Goal: Information Seeking & Learning: Learn about a topic

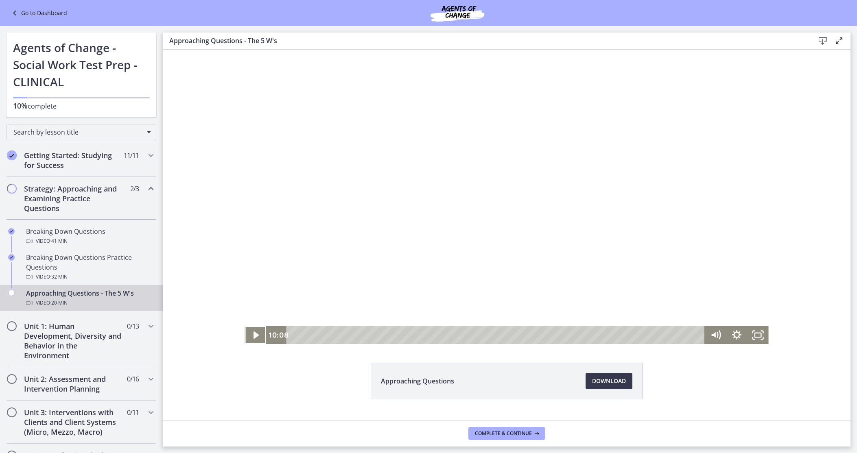
scroll to position [18, 0]
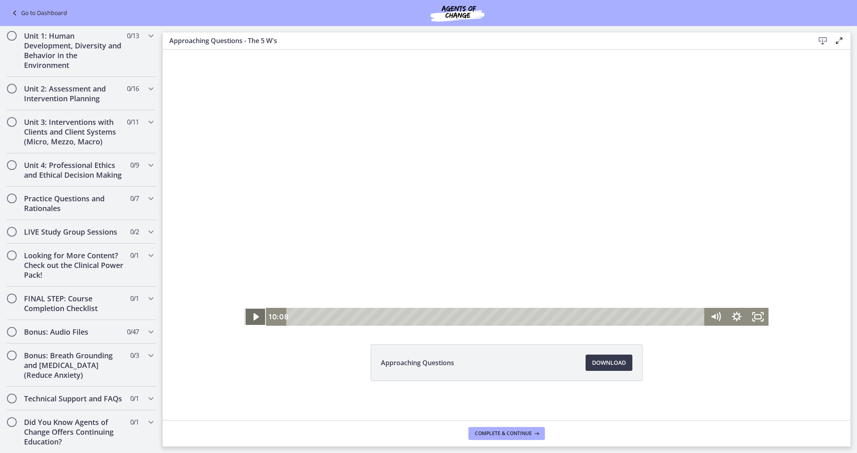
click at [256, 316] on icon "Play Video" at bounding box center [256, 316] width 5 height 7
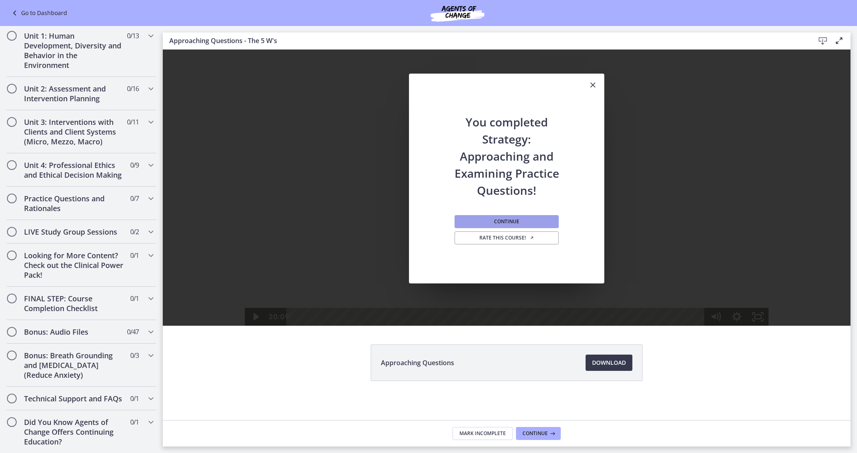
click at [534, 220] on button "Continue" at bounding box center [507, 221] width 104 height 13
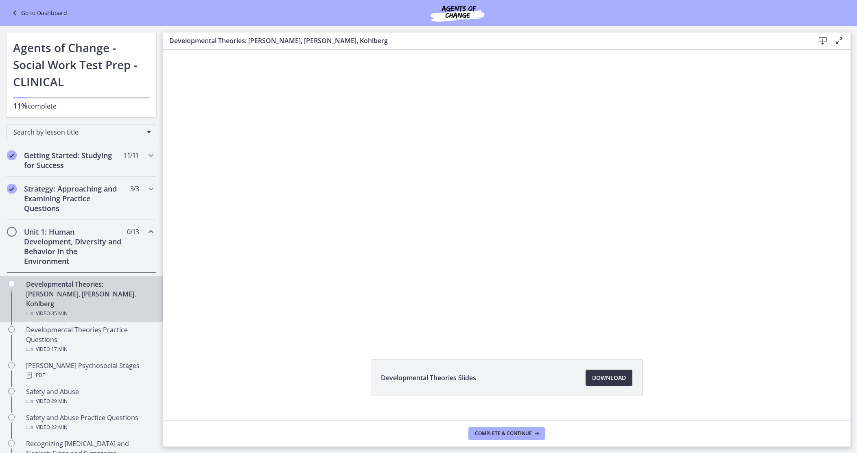
click at [617, 379] on span "Download Opens in a new window" at bounding box center [609, 378] width 34 height 10
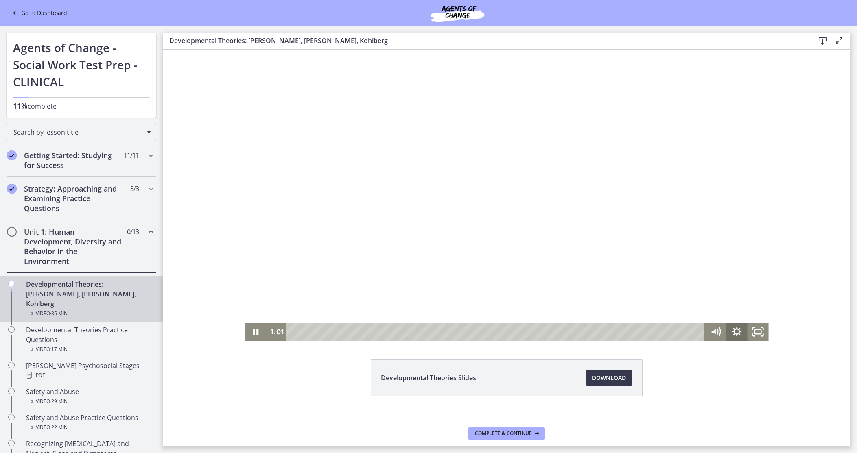
click at [735, 329] on icon "Show settings menu" at bounding box center [736, 331] width 9 height 9
click at [735, 329] on icon "Hide settings menu" at bounding box center [736, 331] width 11 height 11
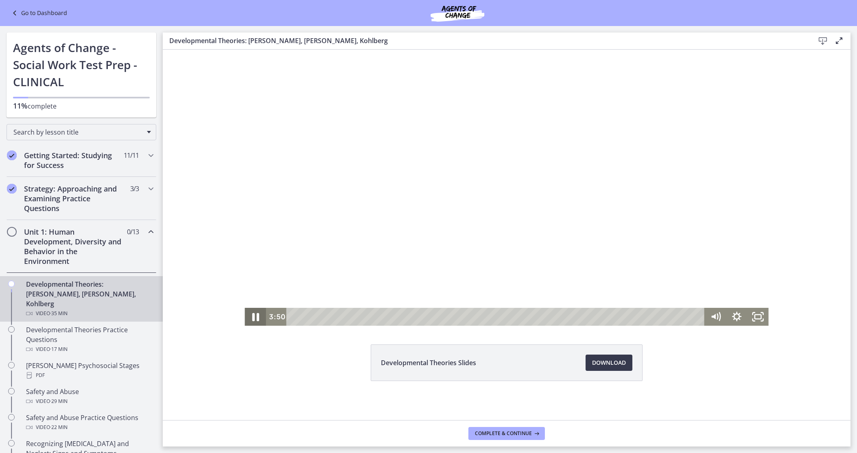
click at [257, 317] on icon "Pause" at bounding box center [255, 317] width 7 height 8
click at [257, 317] on icon "Play Video" at bounding box center [256, 316] width 5 height 7
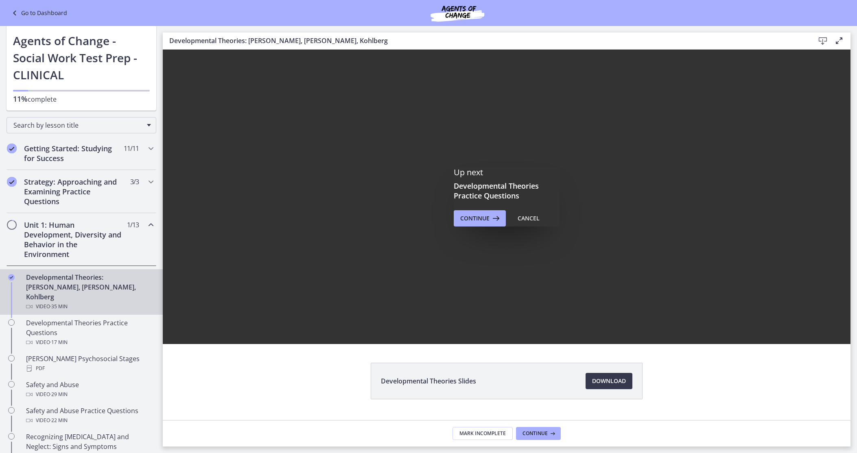
scroll to position [0, 0]
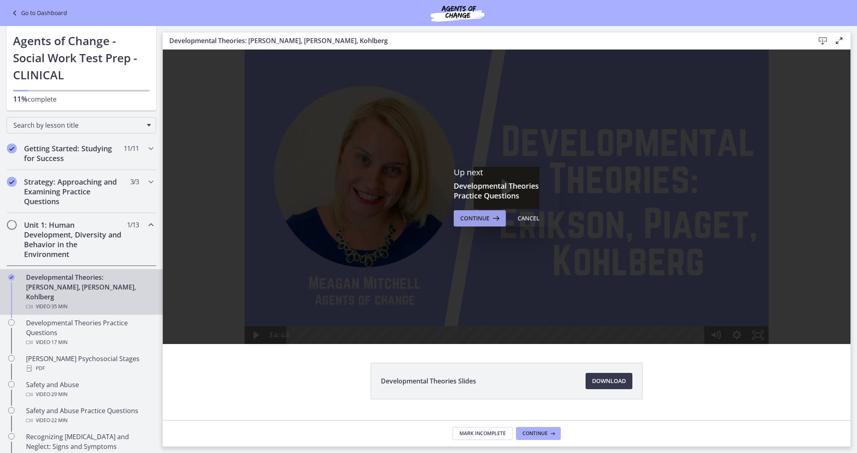
click at [485, 221] on span "Continue" at bounding box center [474, 219] width 29 height 10
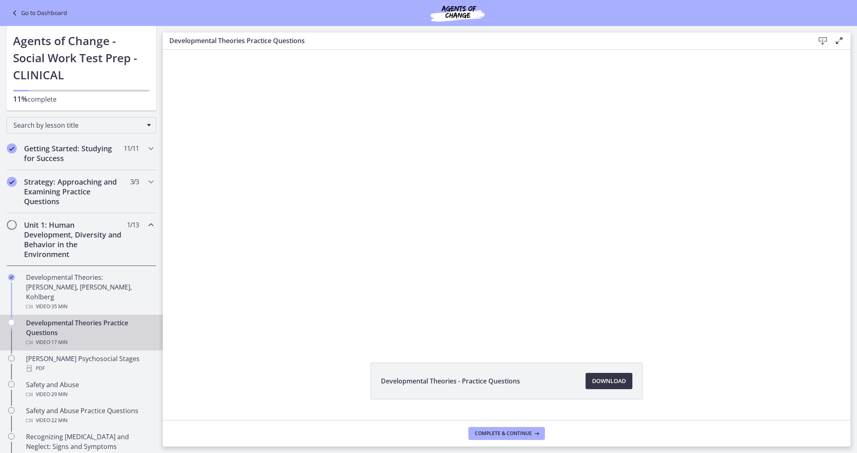
click at [618, 381] on span "Download Opens in a new window" at bounding box center [609, 381] width 34 height 10
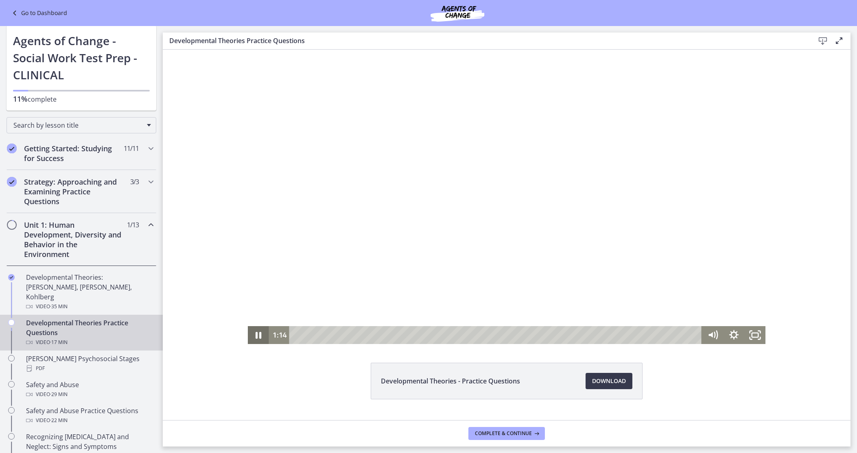
click at [256, 335] on icon "Pause" at bounding box center [259, 335] width 6 height 7
click at [256, 335] on icon "Play Video" at bounding box center [258, 335] width 5 height 7
click at [361, 334] on div "2:45" at bounding box center [497, 335] width 400 height 18
click at [372, 335] on div "3:15" at bounding box center [497, 335] width 400 height 18
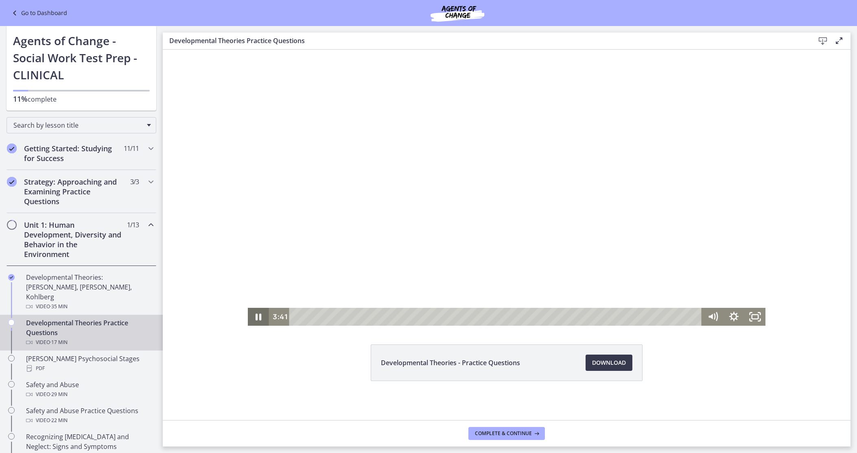
click at [260, 319] on icon "Pause" at bounding box center [259, 317] width 6 height 7
click at [260, 319] on icon "Play Video" at bounding box center [258, 317] width 21 height 18
drag, startPoint x: 384, startPoint y: 317, endPoint x: 417, endPoint y: 318, distance: 33.0
click at [417, 318] on div "Playbar" at bounding box center [417, 317] width 6 height 6
drag, startPoint x: 417, startPoint y: 317, endPoint x: 407, endPoint y: 317, distance: 9.8
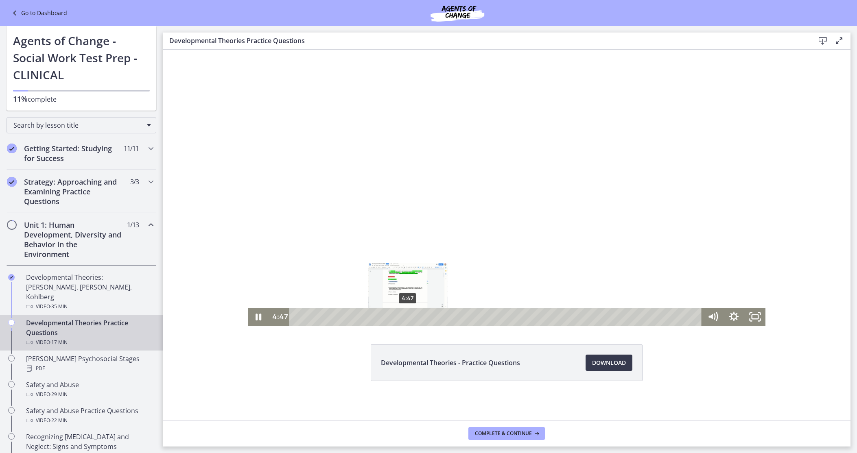
click at [407, 317] on div "Playbar" at bounding box center [408, 317] width 6 height 6
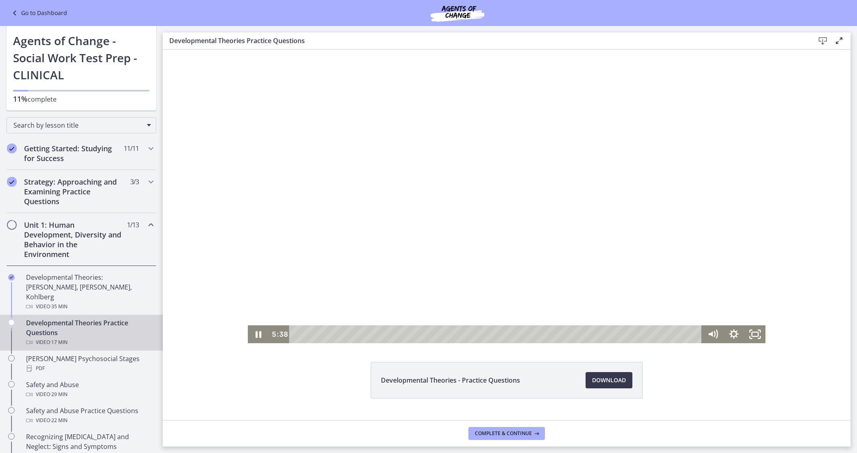
scroll to position [0, 0]
click at [258, 334] on icon "Pause" at bounding box center [257, 336] width 25 height 22
drag, startPoint x: 429, startPoint y: 334, endPoint x: 452, endPoint y: 335, distance: 23.6
click at [452, 335] on div "Playbar" at bounding box center [452, 336] width 6 height 6
click at [261, 337] on icon "Play Video" at bounding box center [259, 336] width 25 height 22
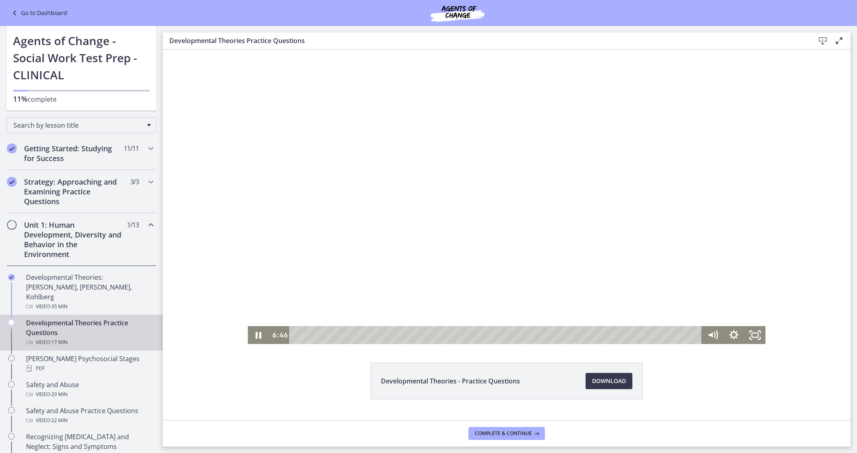
scroll to position [18, 0]
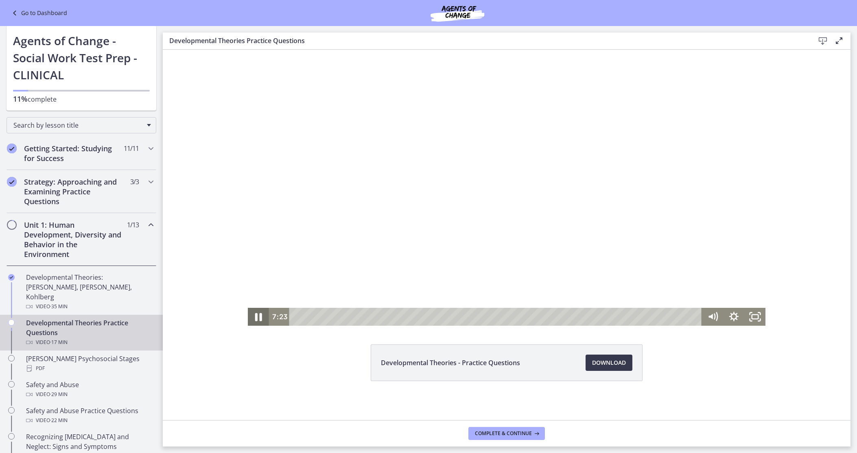
click at [258, 317] on icon "Pause" at bounding box center [257, 317] width 25 height 22
click at [258, 317] on icon "Play Video" at bounding box center [258, 316] width 5 height 7
drag, startPoint x: 471, startPoint y: 317, endPoint x: 493, endPoint y: 317, distance: 22.4
click at [493, 317] on div "Playbar" at bounding box center [493, 317] width 6 height 6
click at [258, 319] on icon "Pause" at bounding box center [257, 317] width 21 height 18
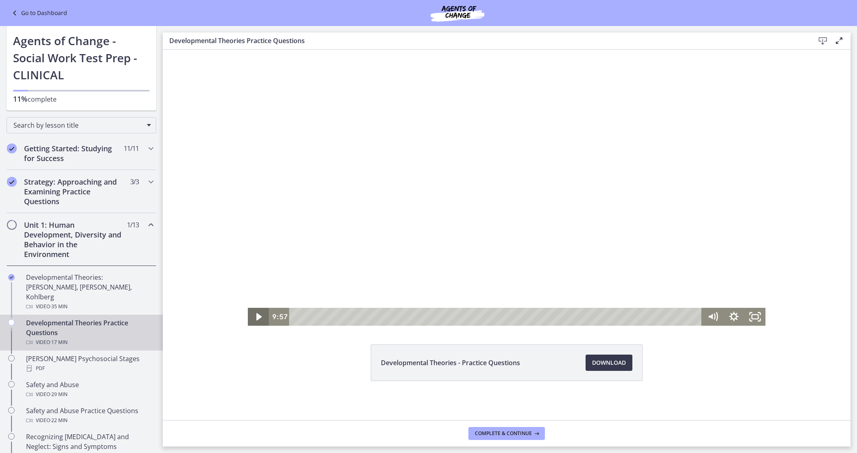
click at [258, 319] on icon "Play Video" at bounding box center [258, 316] width 5 height 7
drag, startPoint x: 530, startPoint y: 315, endPoint x: 551, endPoint y: 315, distance: 21.6
click at [551, 315] on div "Playbar" at bounding box center [551, 317] width 6 height 6
drag, startPoint x: 580, startPoint y: 317, endPoint x: 611, endPoint y: 317, distance: 30.9
click at [611, 317] on div "Playbar" at bounding box center [610, 317] width 6 height 6
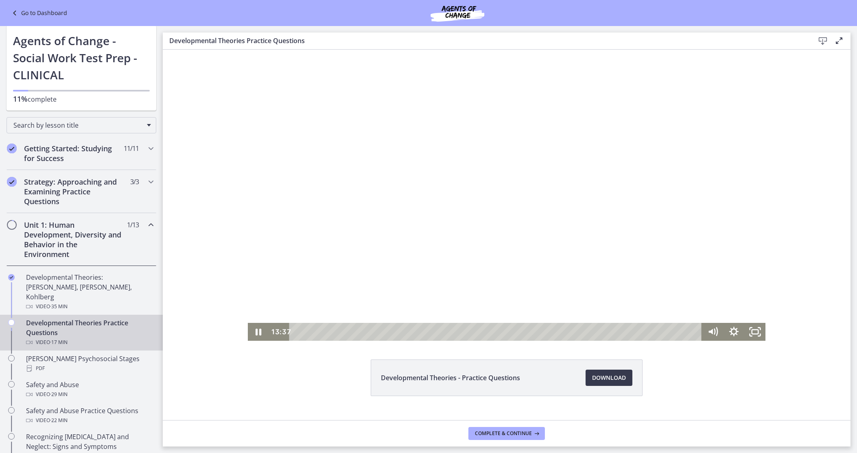
scroll to position [4, 0]
click at [258, 332] on icon "Pause" at bounding box center [257, 332] width 21 height 18
click at [258, 332] on icon "Play Video" at bounding box center [259, 331] width 7 height 9
drag, startPoint x: 625, startPoint y: 331, endPoint x: 637, endPoint y: 330, distance: 12.2
click at [637, 330] on div "Playbar" at bounding box center [637, 332] width 6 height 6
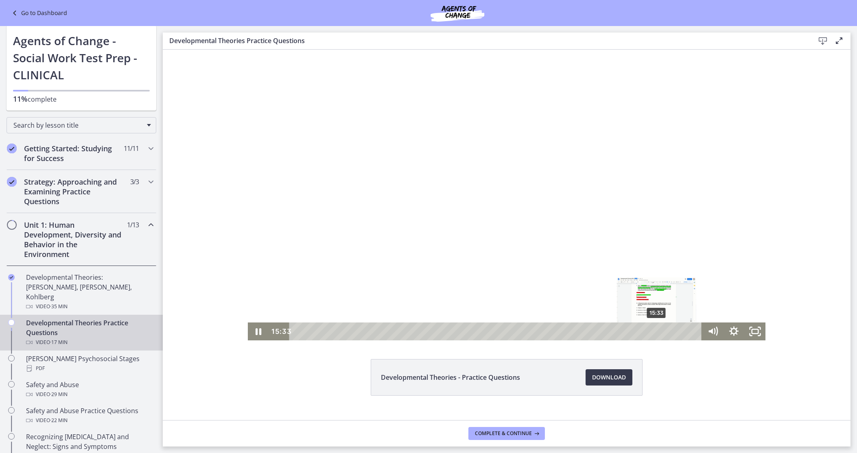
drag, startPoint x: 646, startPoint y: 331, endPoint x: 657, endPoint y: 330, distance: 11.4
click at [657, 330] on div "Playbar" at bounding box center [657, 332] width 6 height 6
click at [685, 335] on div "16:44" at bounding box center [497, 332] width 400 height 18
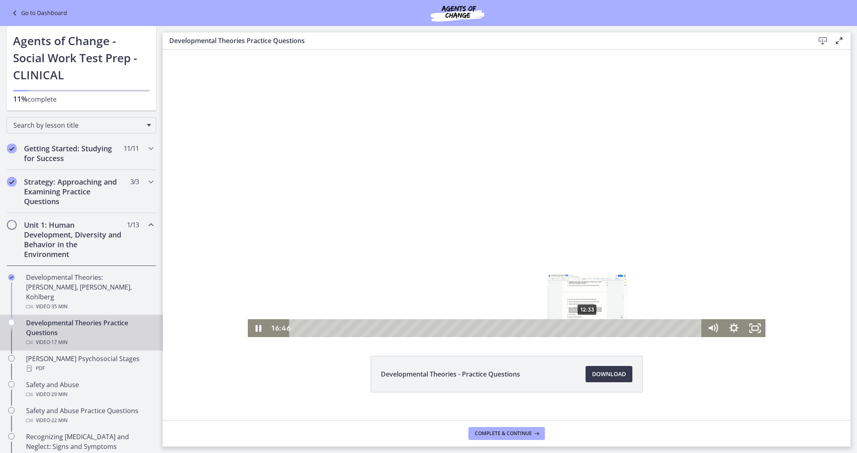
scroll to position [18, 0]
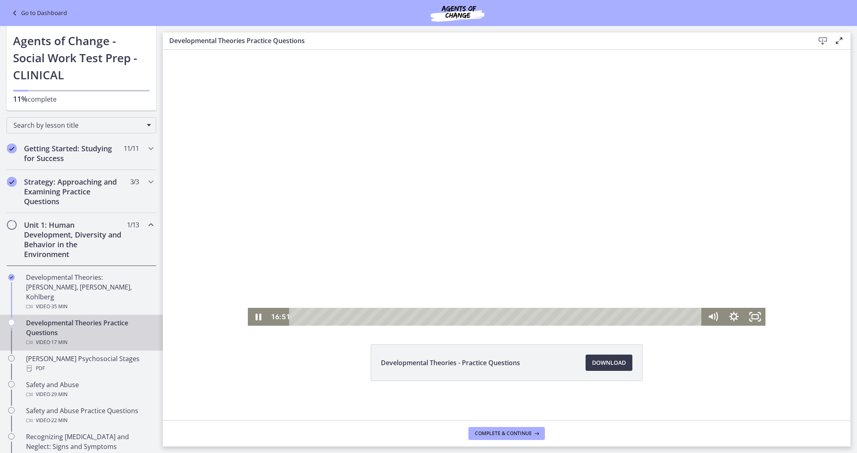
click at [611, 233] on div at bounding box center [507, 178] width 518 height 295
click at [622, 251] on div at bounding box center [507, 178] width 518 height 295
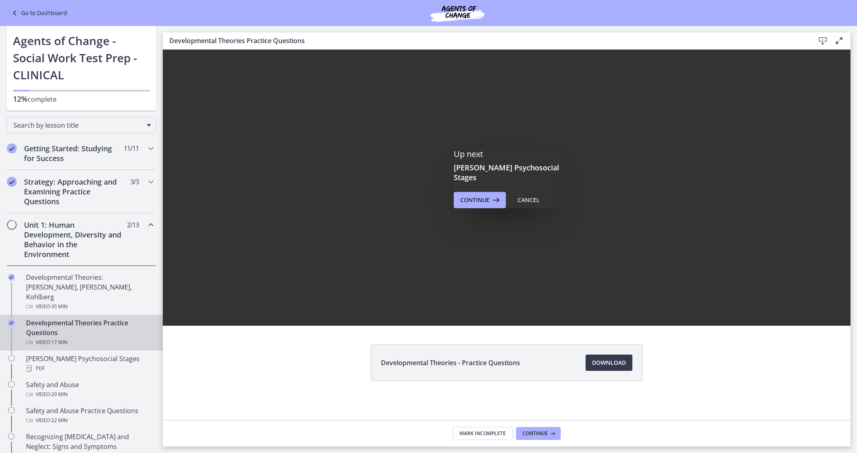
scroll to position [0, 0]
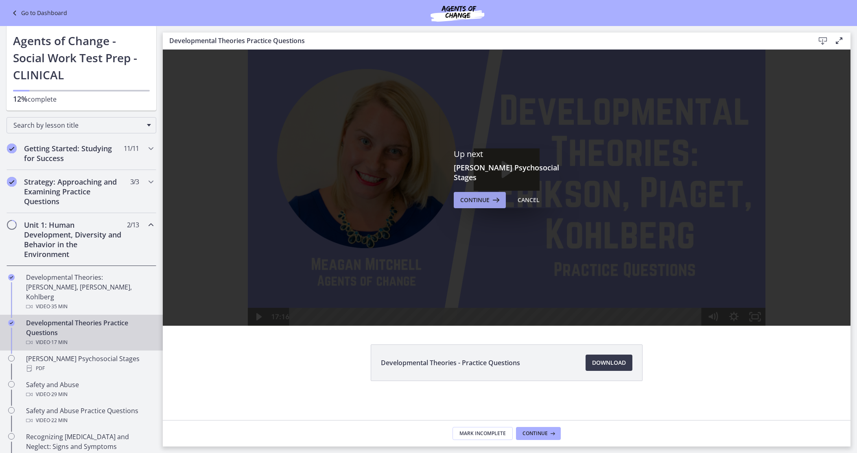
click at [481, 198] on span "Continue" at bounding box center [474, 200] width 29 height 10
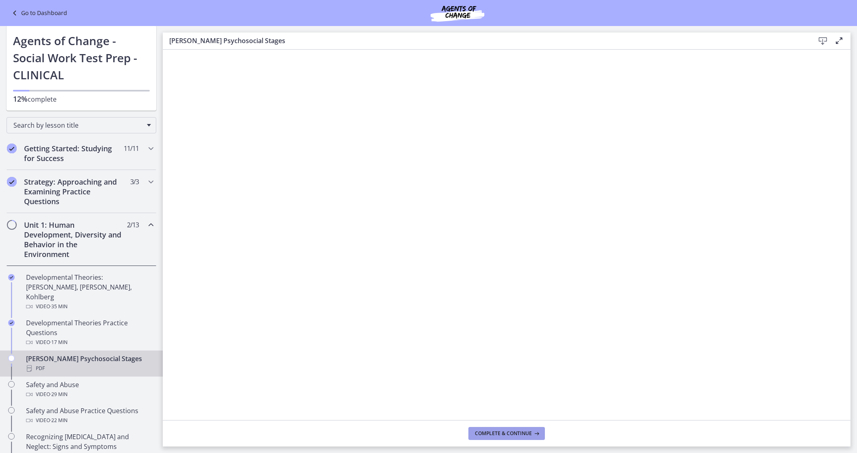
click at [510, 433] on span "Complete & continue" at bounding box center [503, 434] width 57 height 7
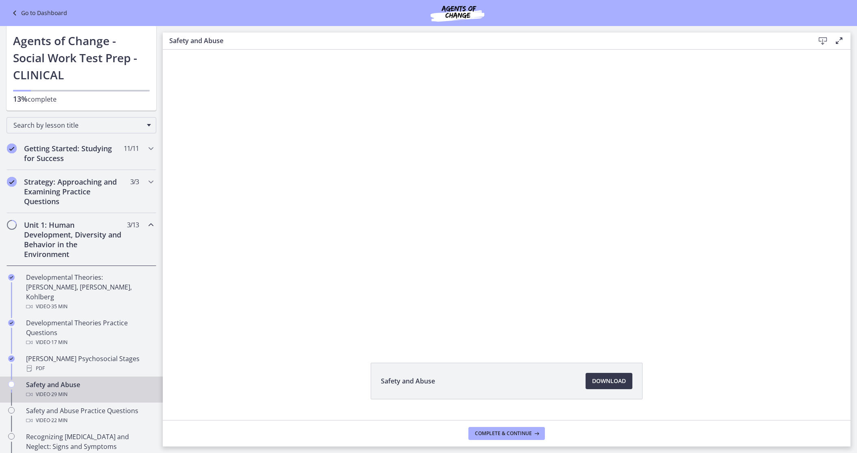
click at [275, 357] on div "Safety and Abuse Download Opens in a new window" at bounding box center [507, 235] width 688 height 371
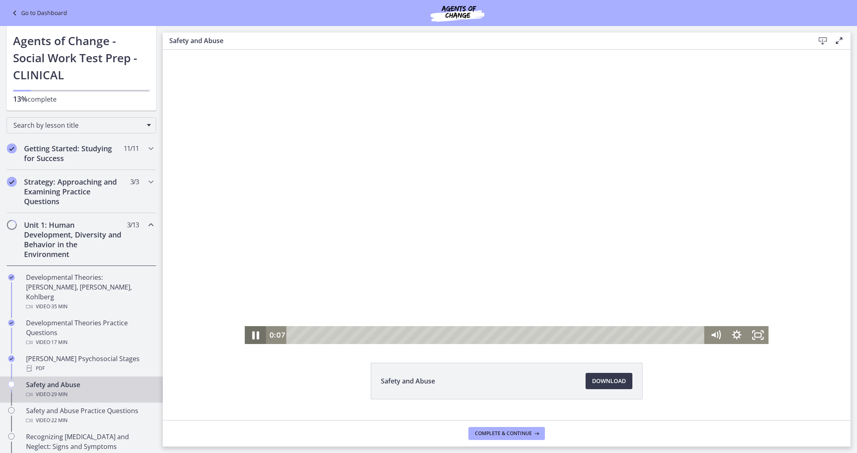
click at [256, 337] on icon "Pause" at bounding box center [255, 336] width 7 height 8
